Goal: Find specific page/section: Find specific page/section

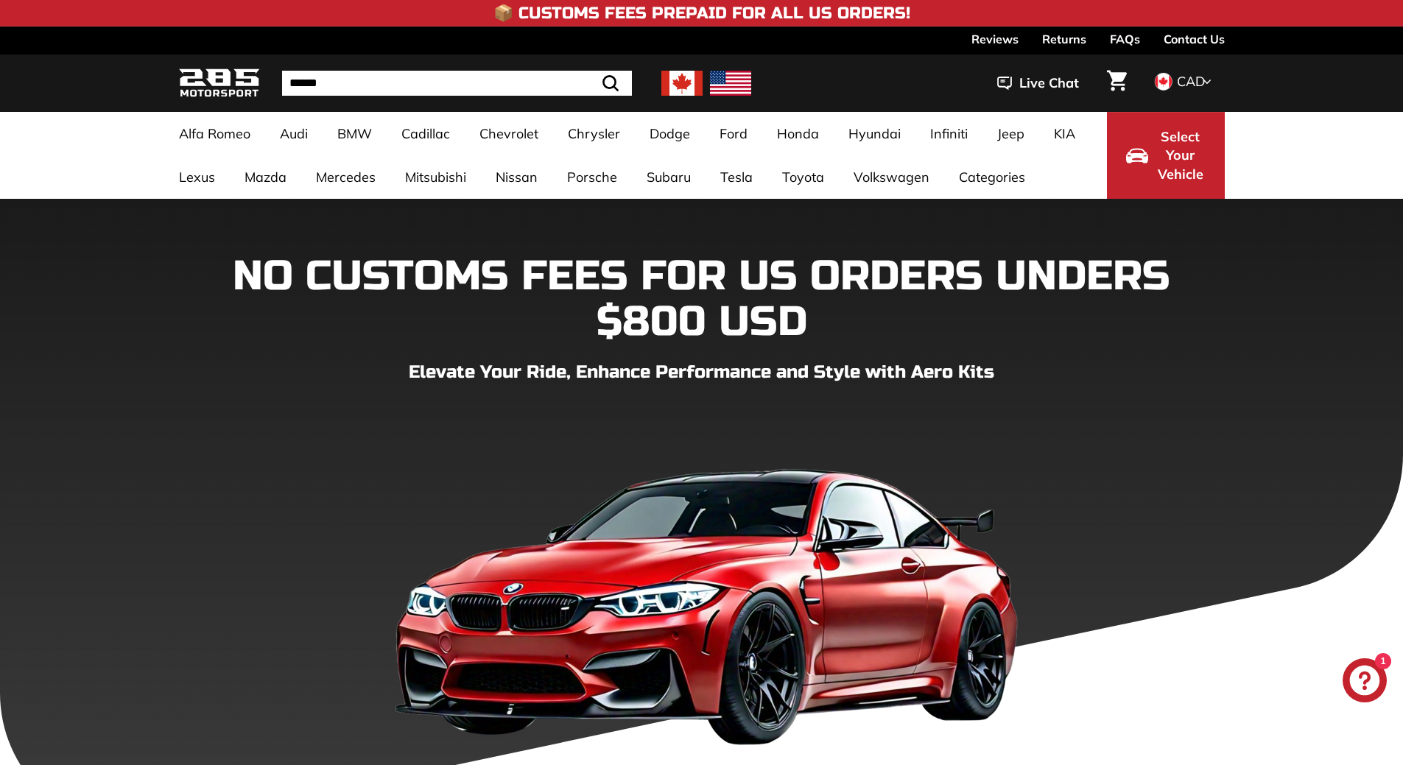
click at [117, 74] on div ". . . Site navigation . . . Site navigation 285 Motorsport Search Close .cls-1{…" at bounding box center [701, 82] width 1403 height 57
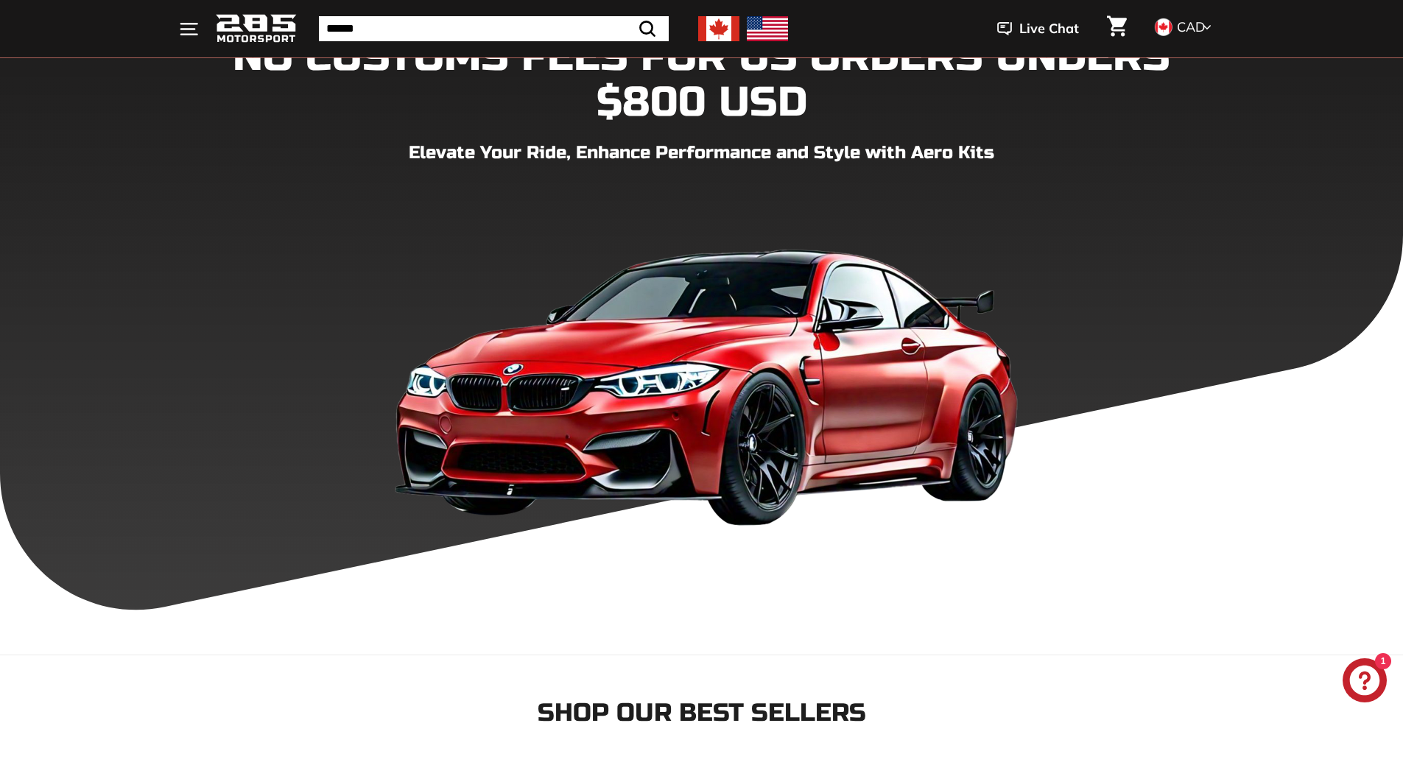
scroll to position [221, 0]
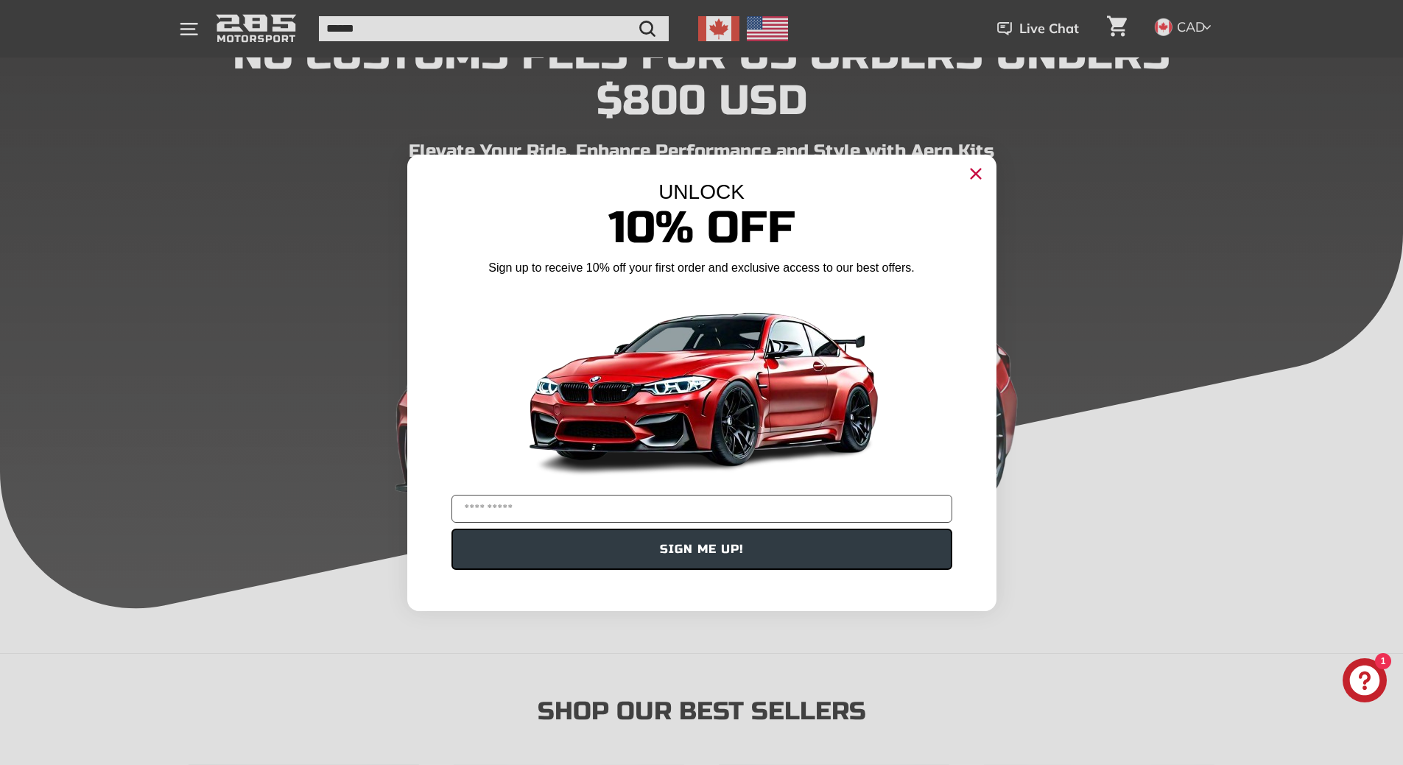
click at [188, 31] on div "Close dialog UNLOCK 10% Off Sign up to receive 10% off your first order and exc…" at bounding box center [701, 382] width 1403 height 765
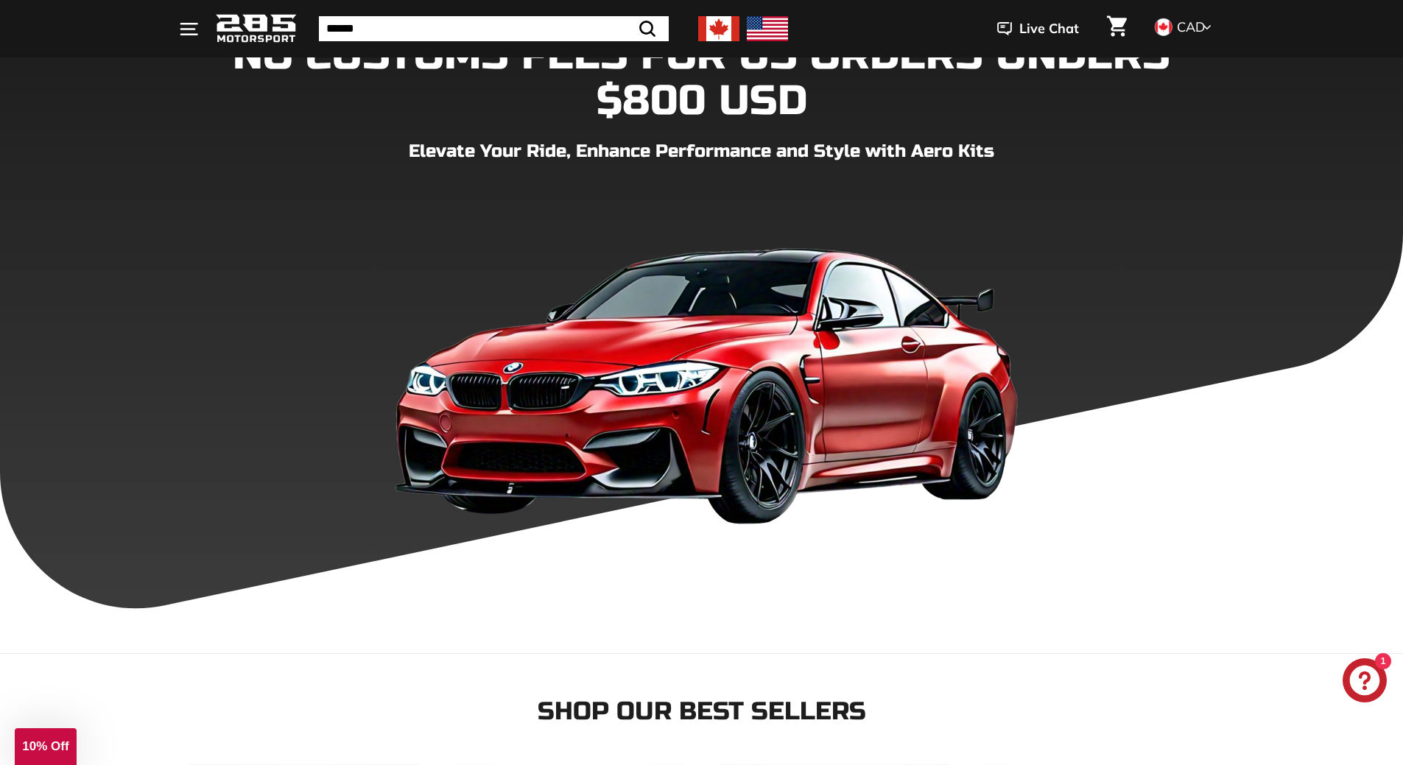
click at [188, 30] on icon ". . ." at bounding box center [189, 29] width 20 height 20
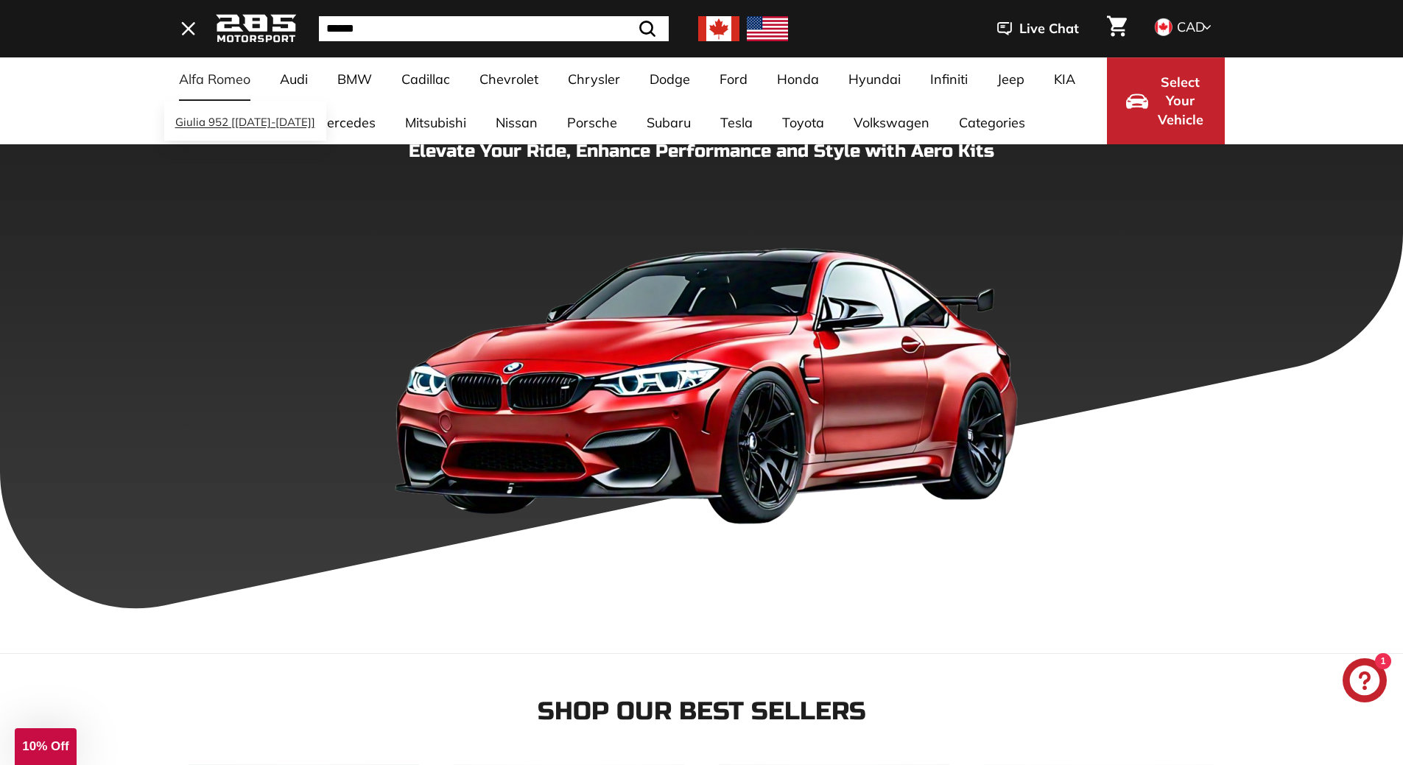
click at [278, 121] on link "Giulia 952 [[DATE]-[DATE]]" at bounding box center [245, 122] width 162 height 29
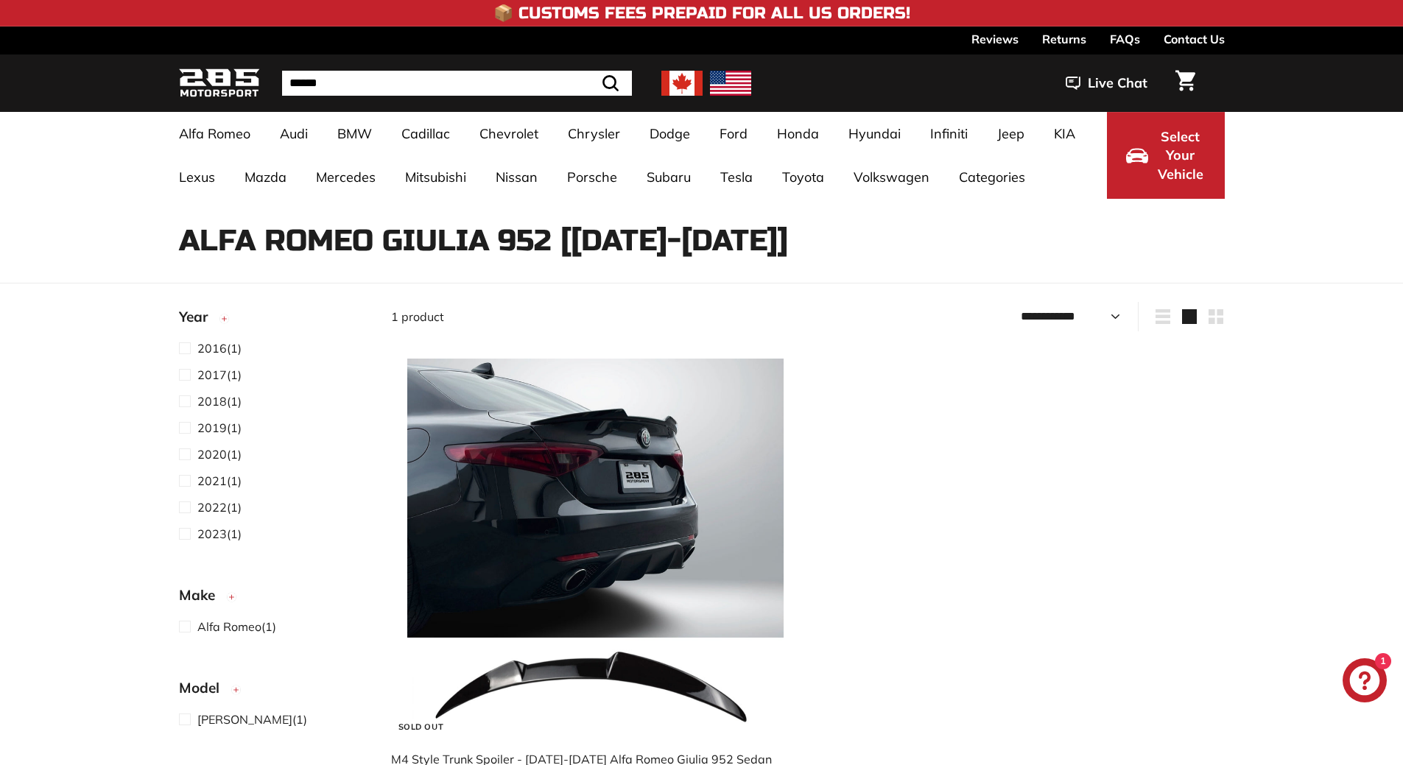
select select "**********"
click at [338, 81] on input "Search" at bounding box center [438, 83] width 313 height 25
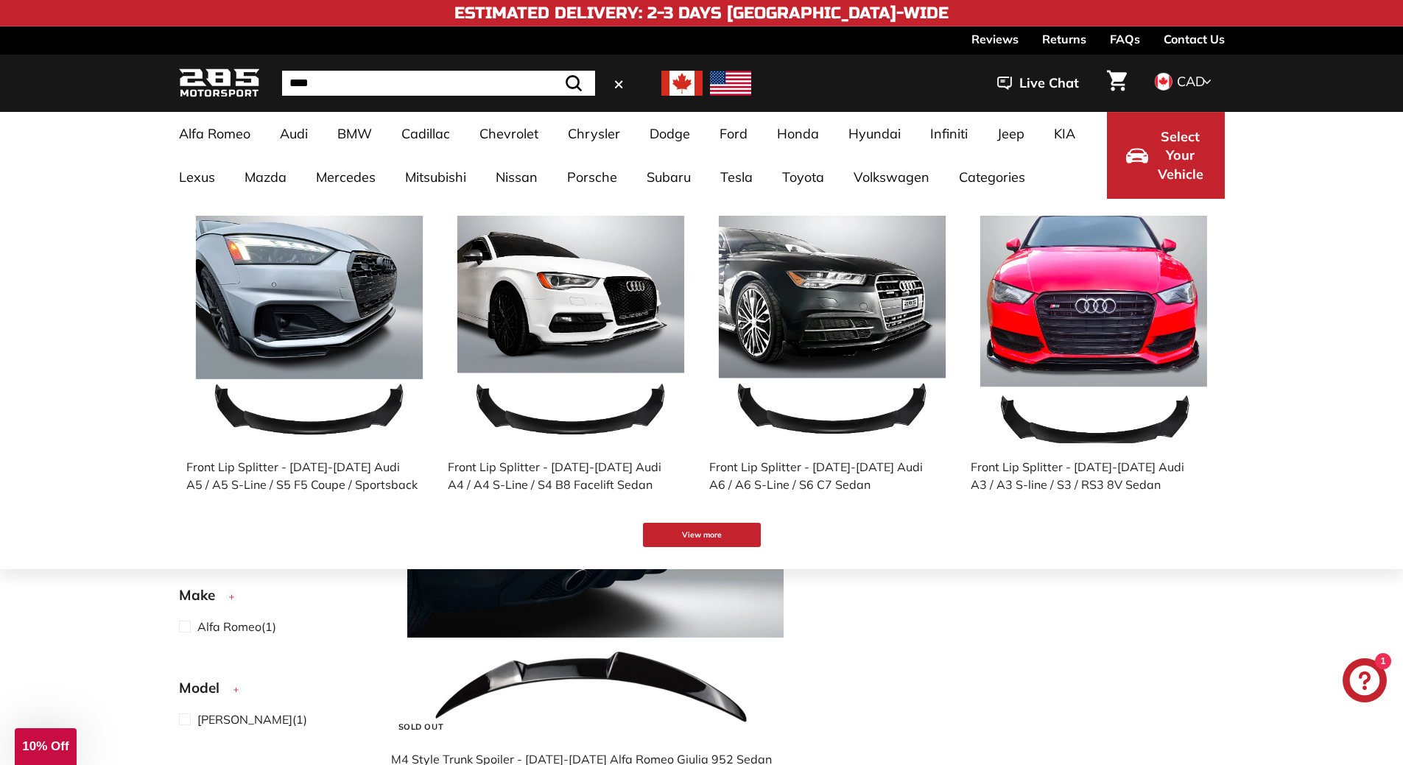
type input "****"
click at [552, 71] on button ".cls-1{fill:none;stroke:#000;stroke-miterlimit:10;stroke-width:2px} Search" at bounding box center [573, 83] width 43 height 25
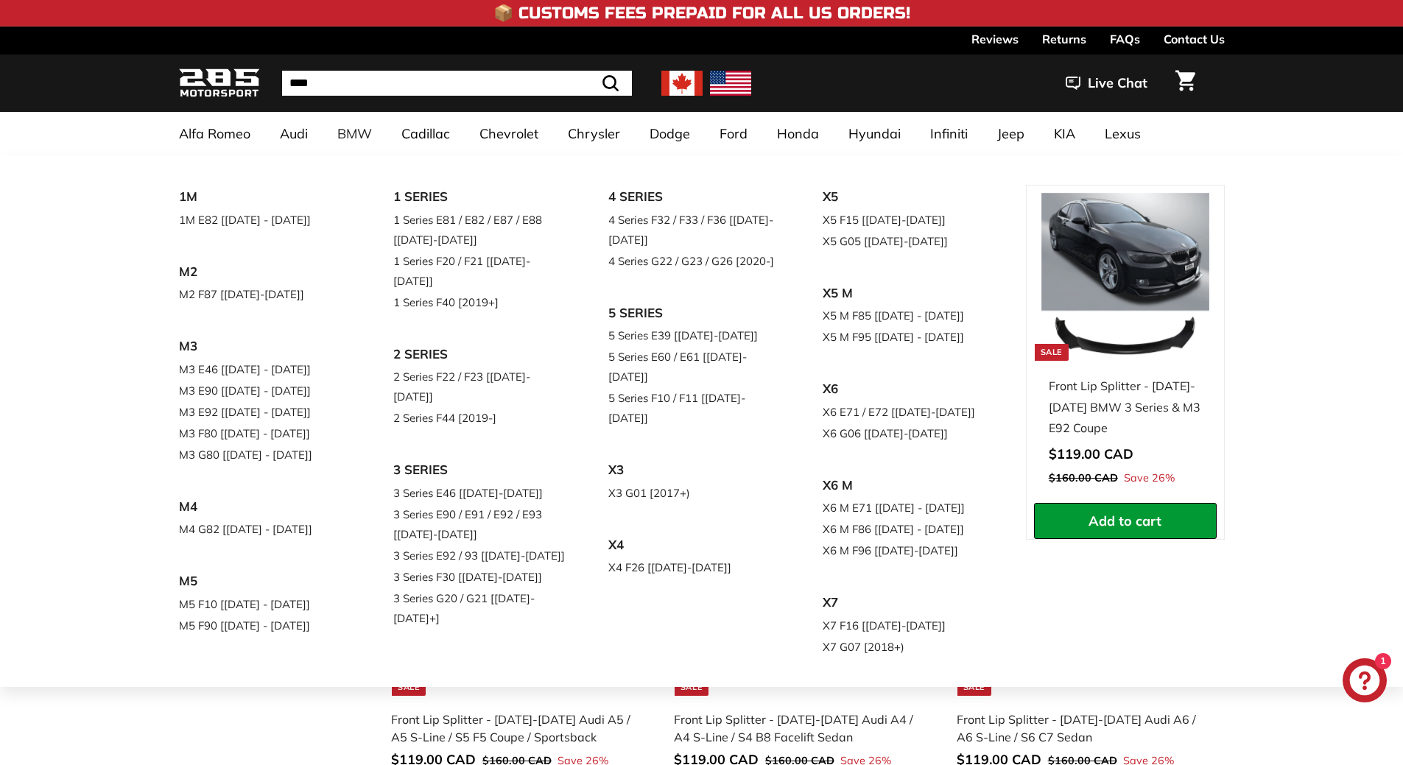
select select "*********"
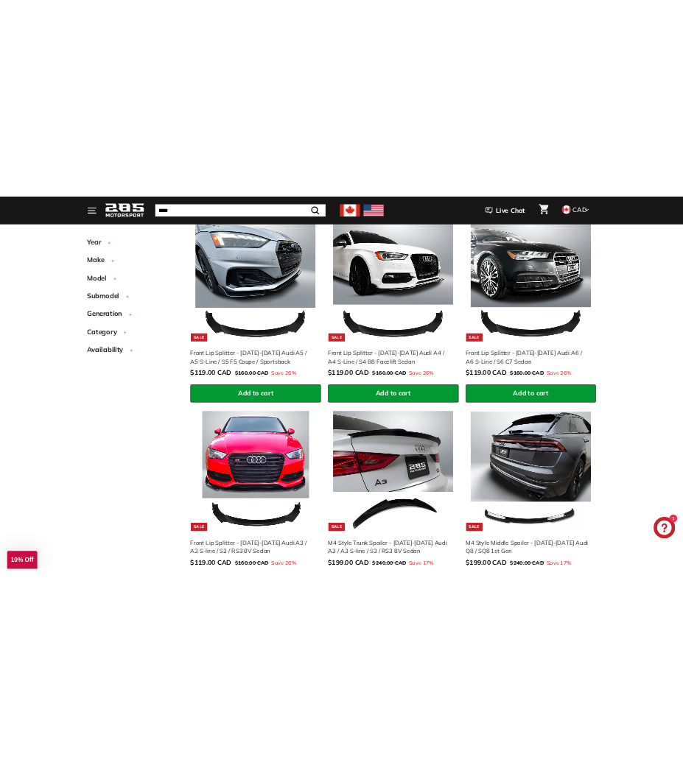
scroll to position [404, 0]
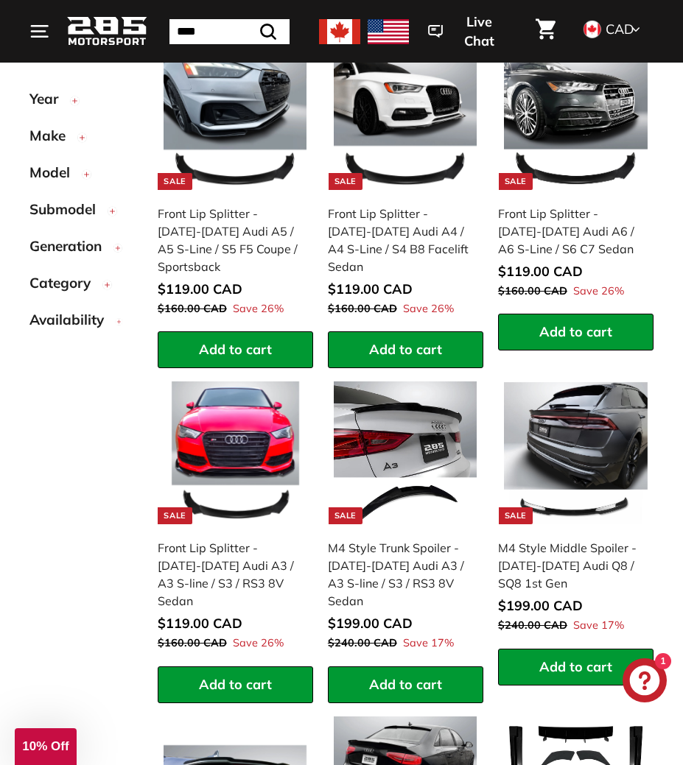
click at [39, 29] on icon ". . ." at bounding box center [39, 31] width 20 height 20
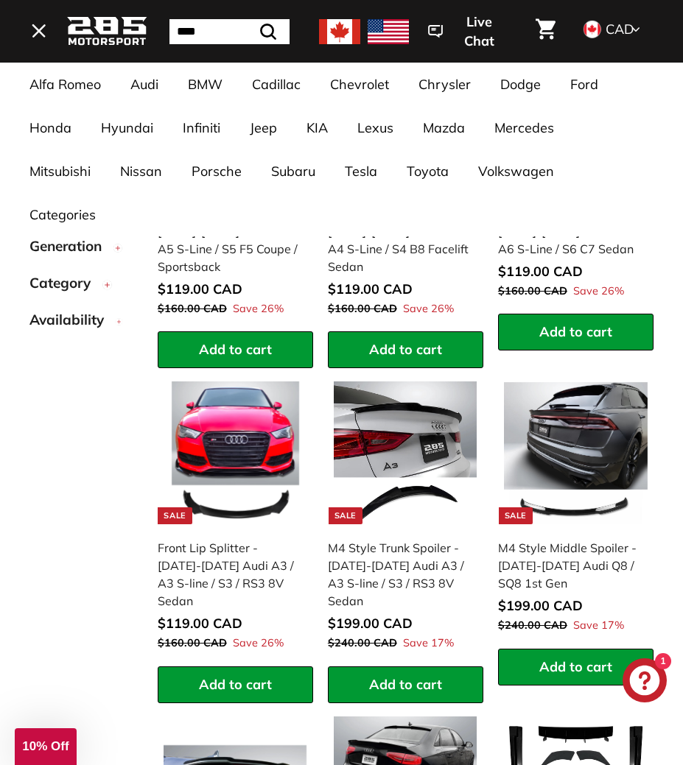
click at [41, 30] on icon "." at bounding box center [38, 30] width 11 height 11
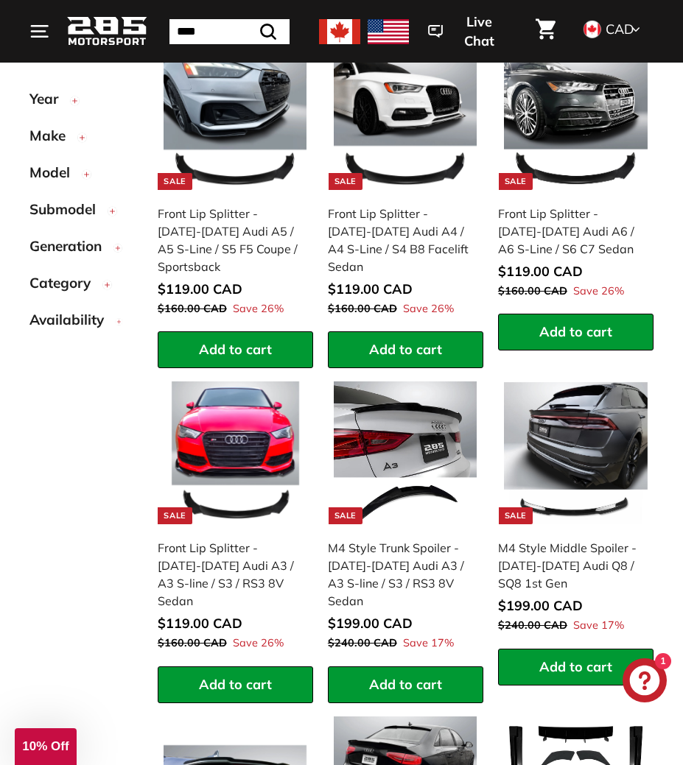
click at [41, 30] on icon ". . ." at bounding box center [39, 31] width 20 height 20
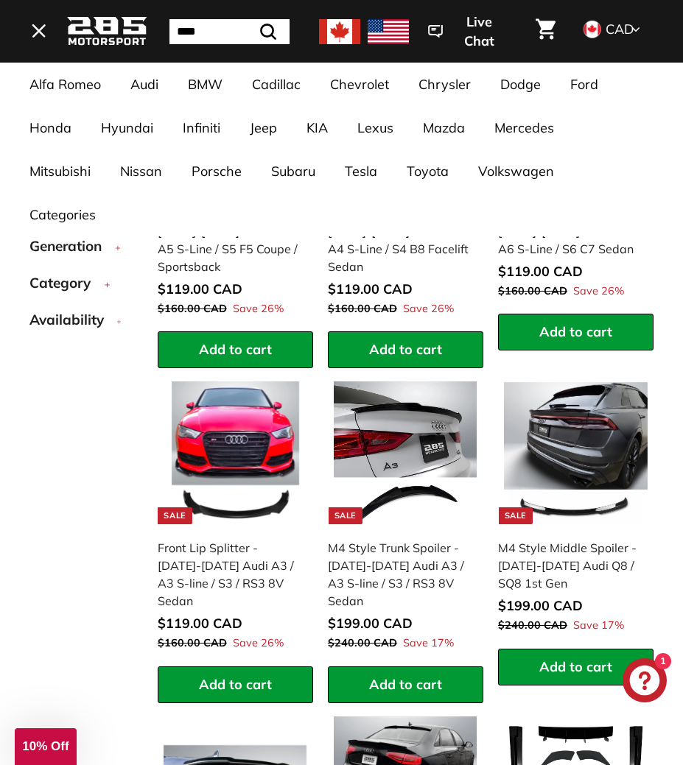
click at [41, 30] on icon "." at bounding box center [38, 30] width 11 height 11
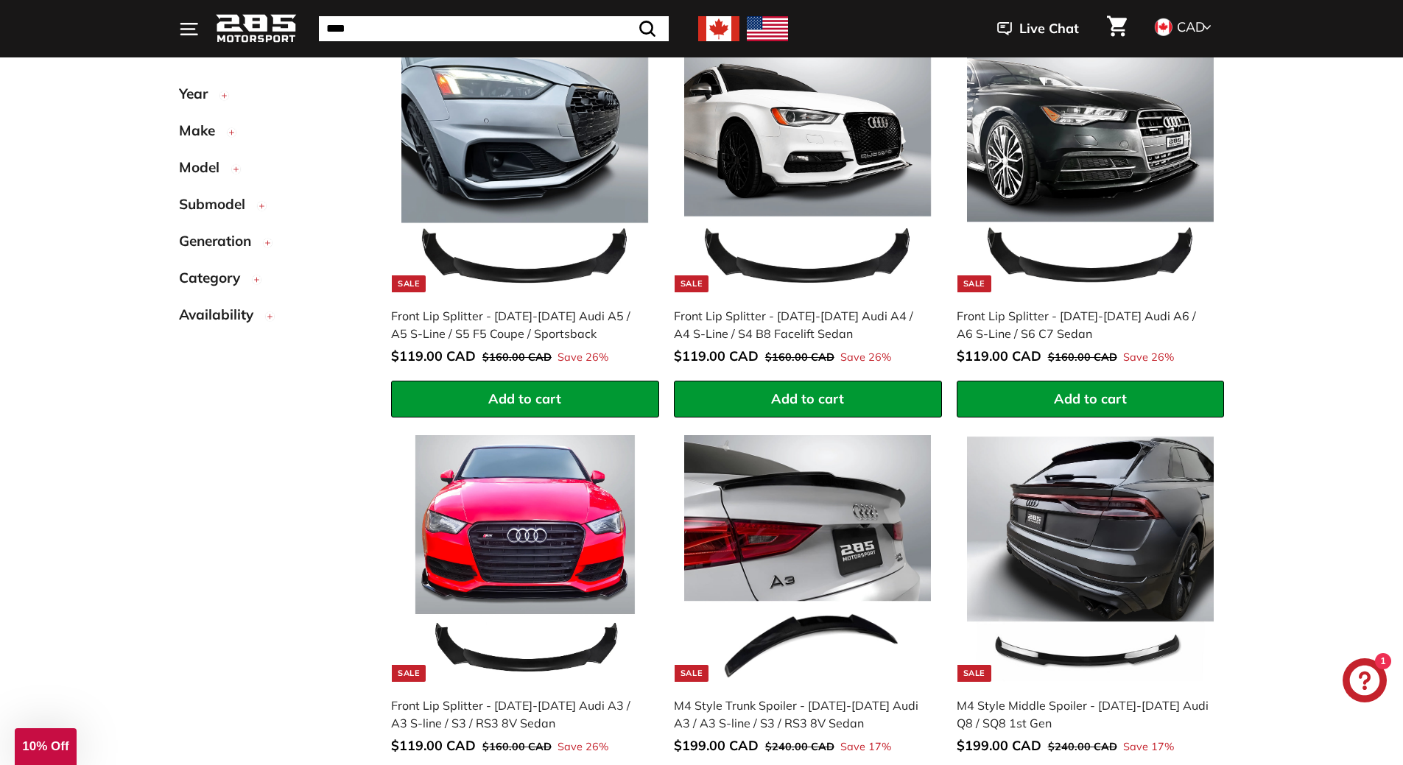
click at [189, 28] on icon ". . ." at bounding box center [189, 29] width 20 height 20
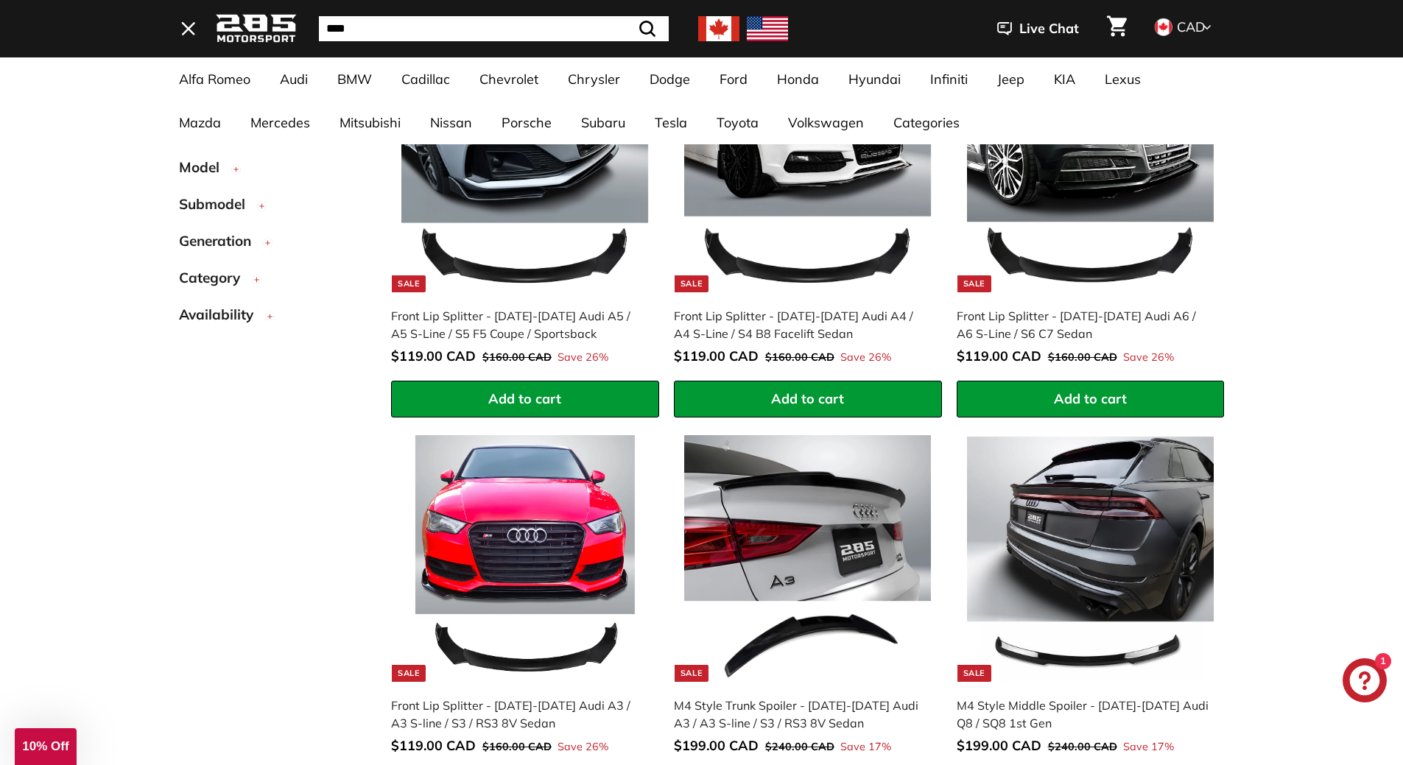
click at [189, 28] on icon "." at bounding box center [188, 28] width 11 height 11
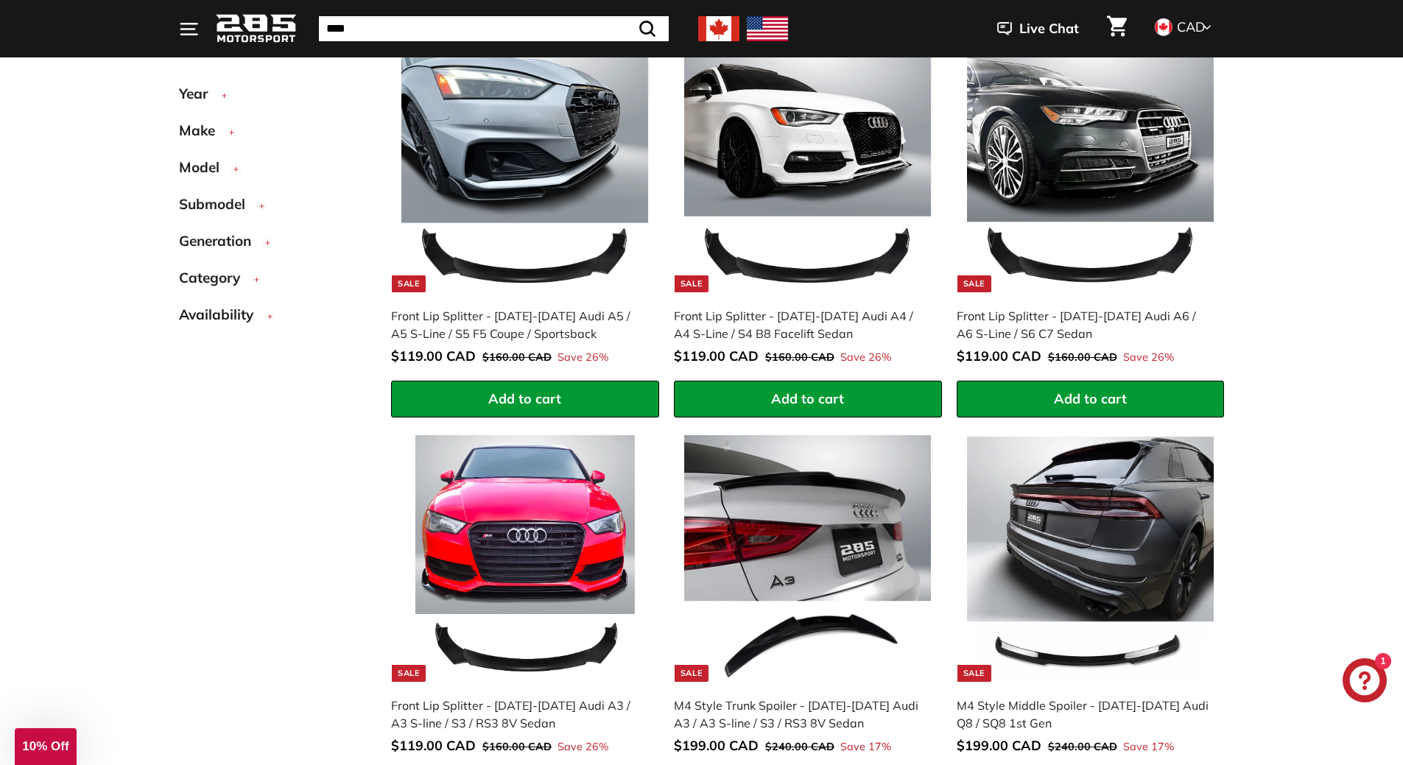
click at [189, 29] on icon "." at bounding box center [186, 29] width 13 height 0
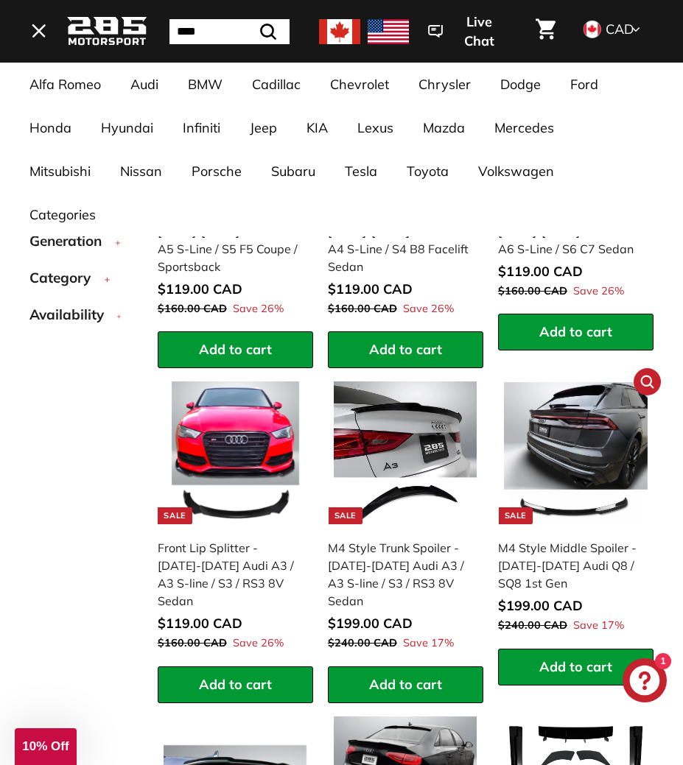
scroll to position [490, 0]
